Goal: Task Accomplishment & Management: Use online tool/utility

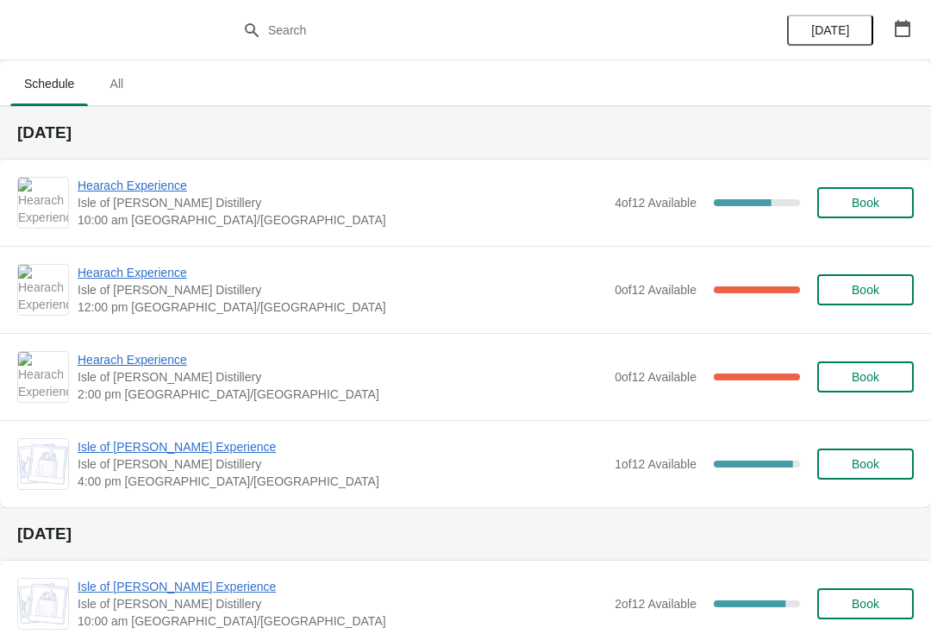
click at [903, 28] on icon "button" at bounding box center [902, 28] width 17 height 17
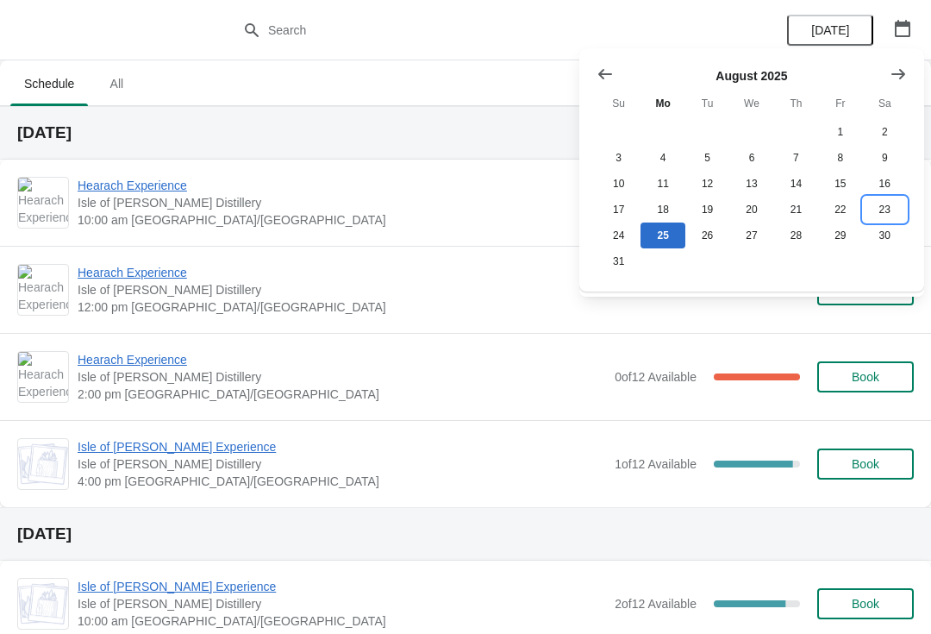
click at [887, 204] on button "23" at bounding box center [885, 210] width 44 height 26
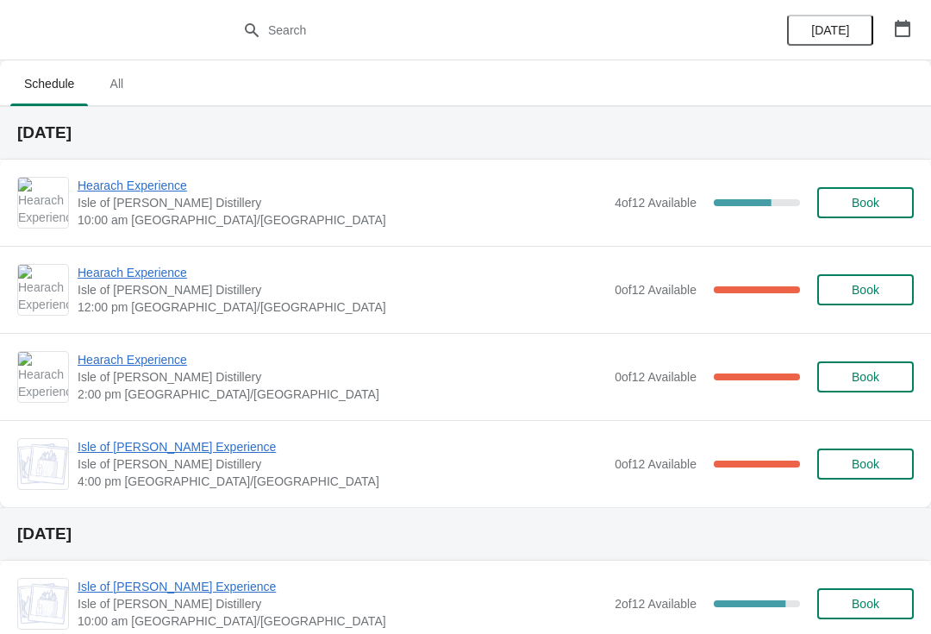
click at [166, 273] on span "Hearach Experience" at bounding box center [342, 272] width 529 height 17
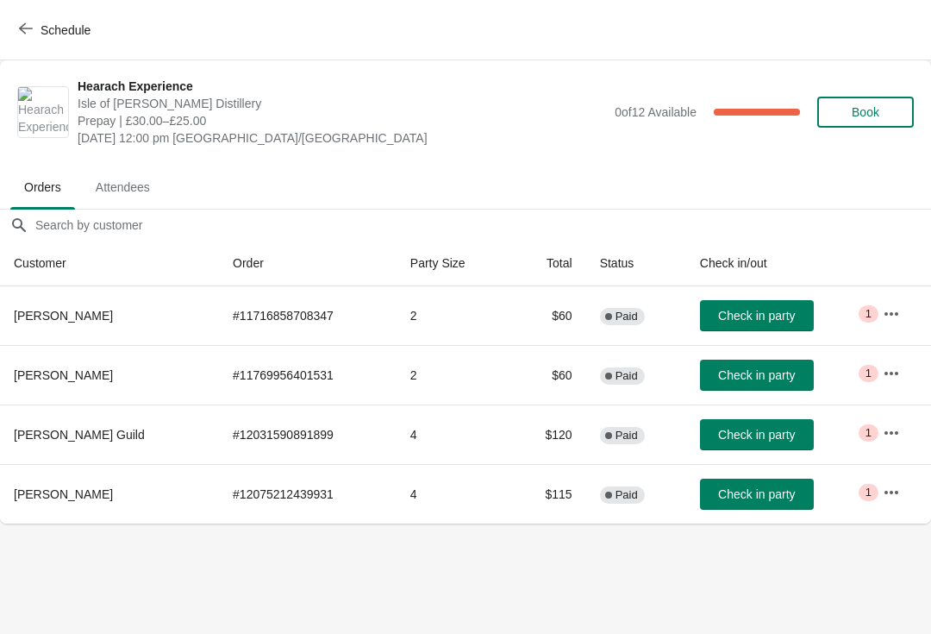
click at [31, 22] on icon "button" at bounding box center [26, 29] width 14 height 14
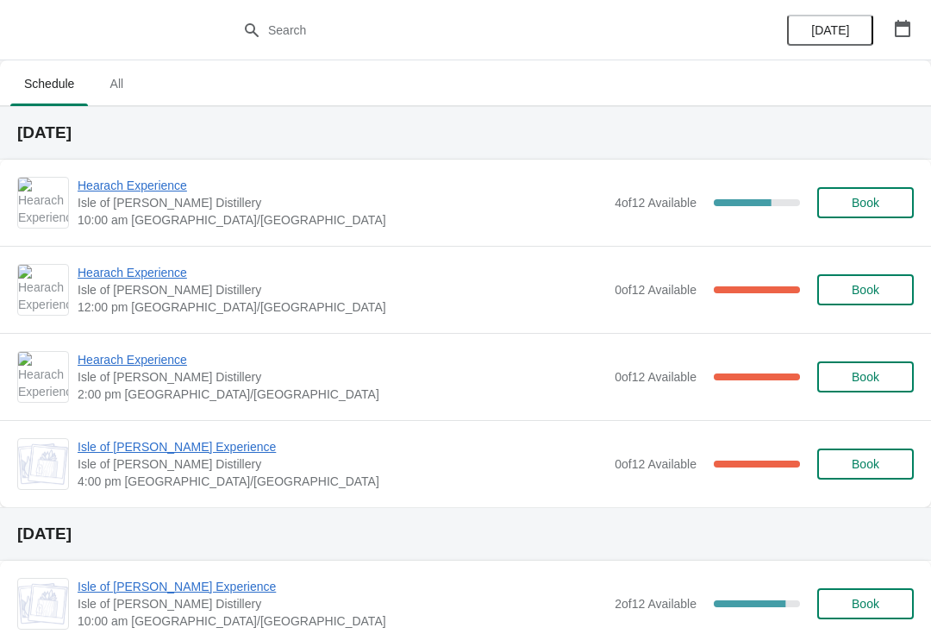
click at [157, 187] on span "Hearach Experience" at bounding box center [342, 185] width 529 height 17
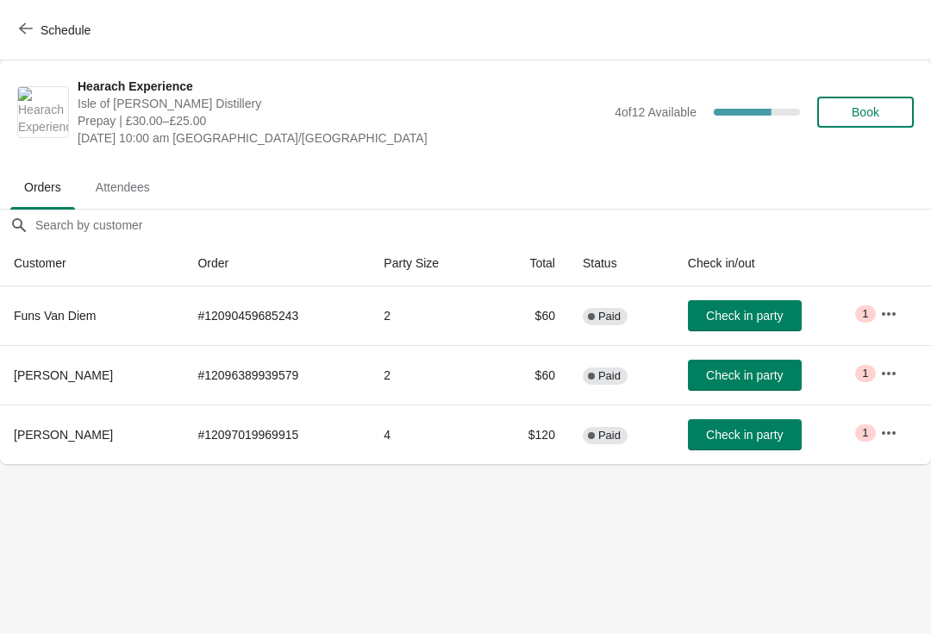
click at [754, 316] on span "Check in party" at bounding box center [744, 316] width 77 height 14
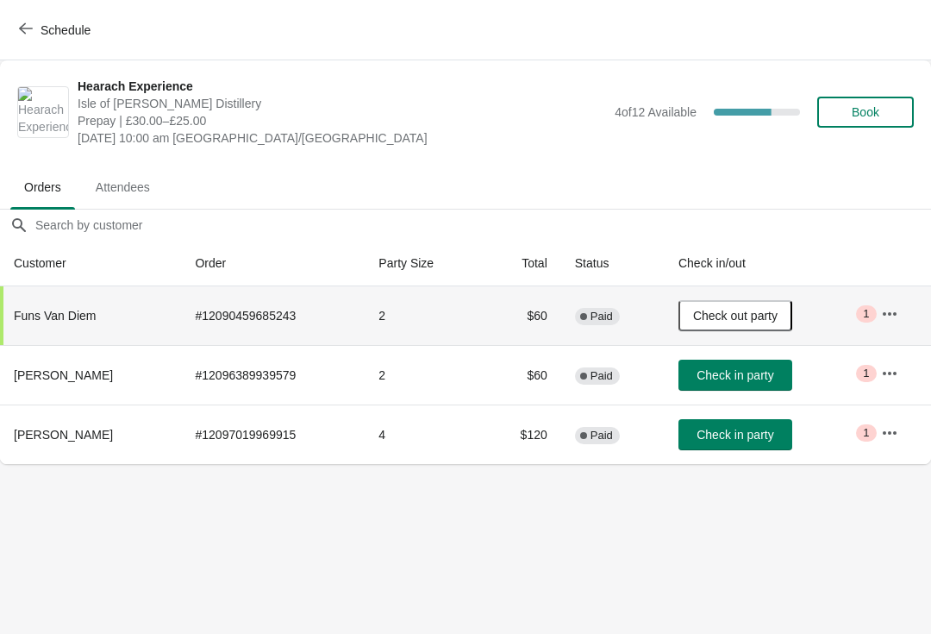
click at [756, 377] on span "Check in party" at bounding box center [735, 375] width 77 height 14
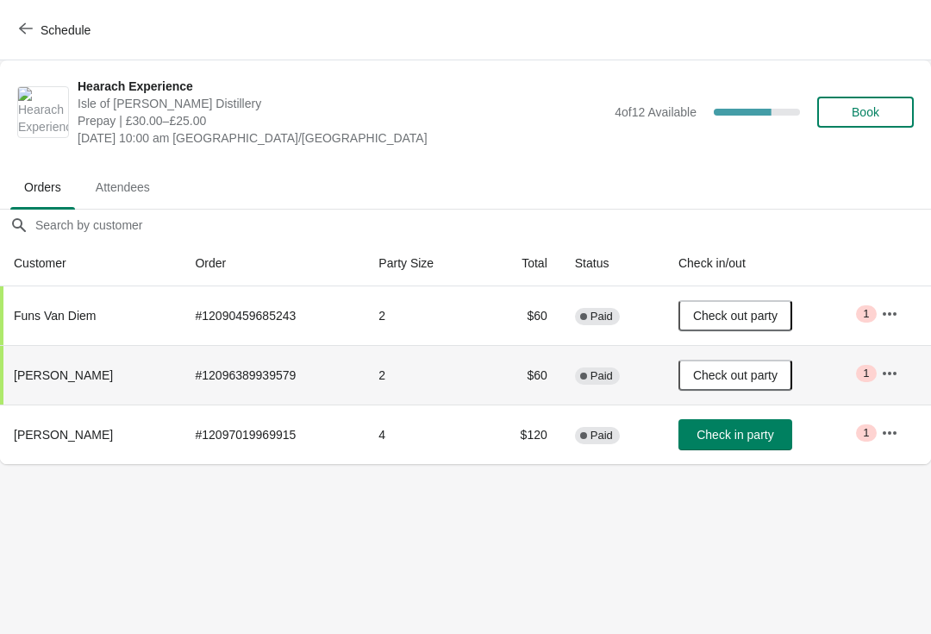
click at [760, 439] on span "Check in party" at bounding box center [735, 435] width 77 height 14
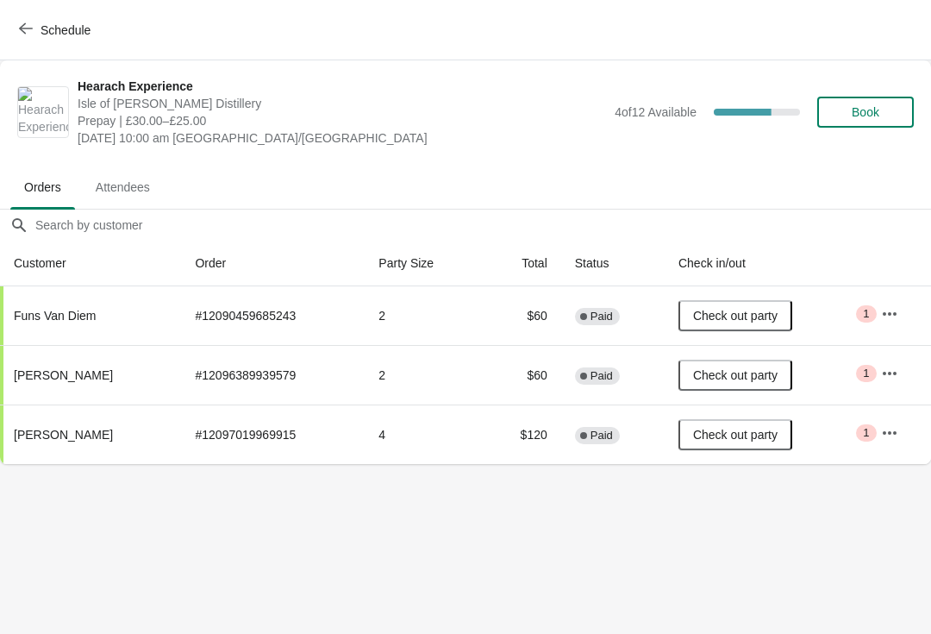
click at [789, 473] on body "Schedule Hearach Experience [GEOGRAPHIC_DATA][PERSON_NAME] Distillery Prepay | …" at bounding box center [465, 317] width 931 height 634
